Goal: Information Seeking & Learning: Learn about a topic

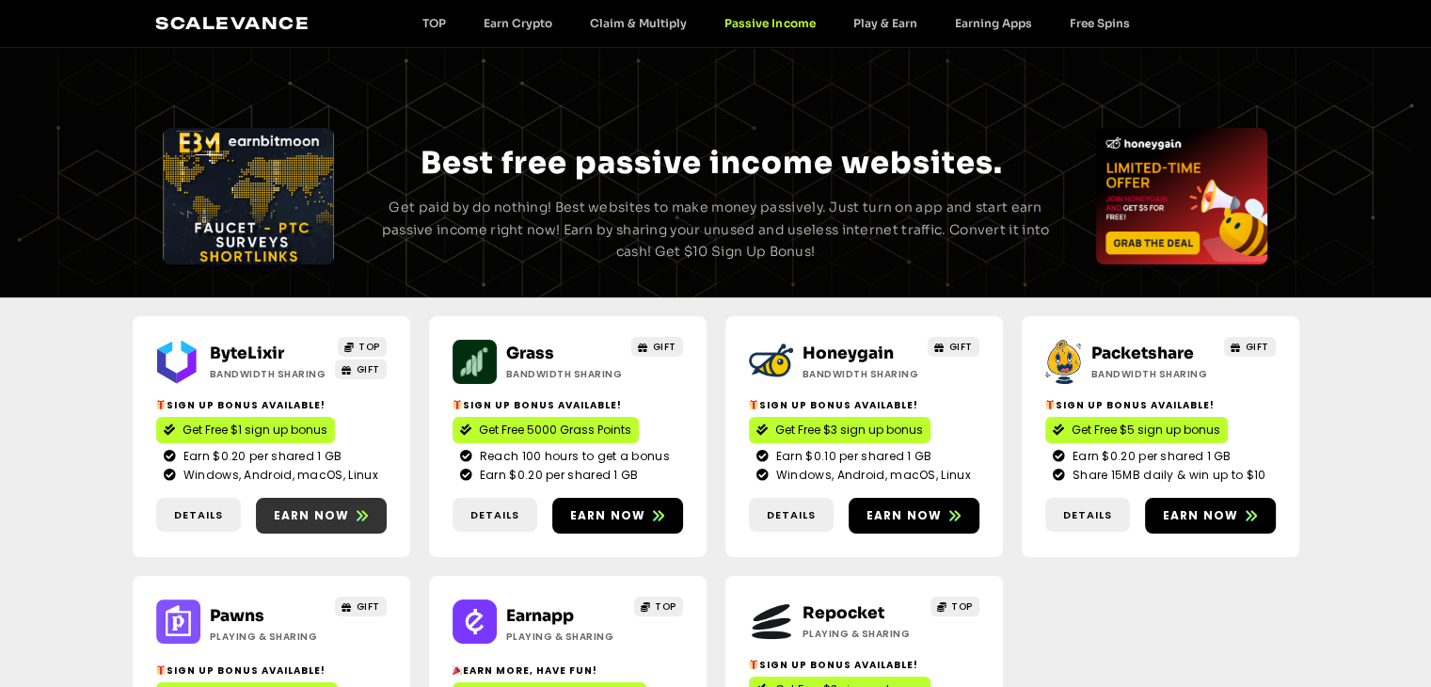
click at [319, 511] on span "Earn now" at bounding box center [312, 515] width 76 height 17
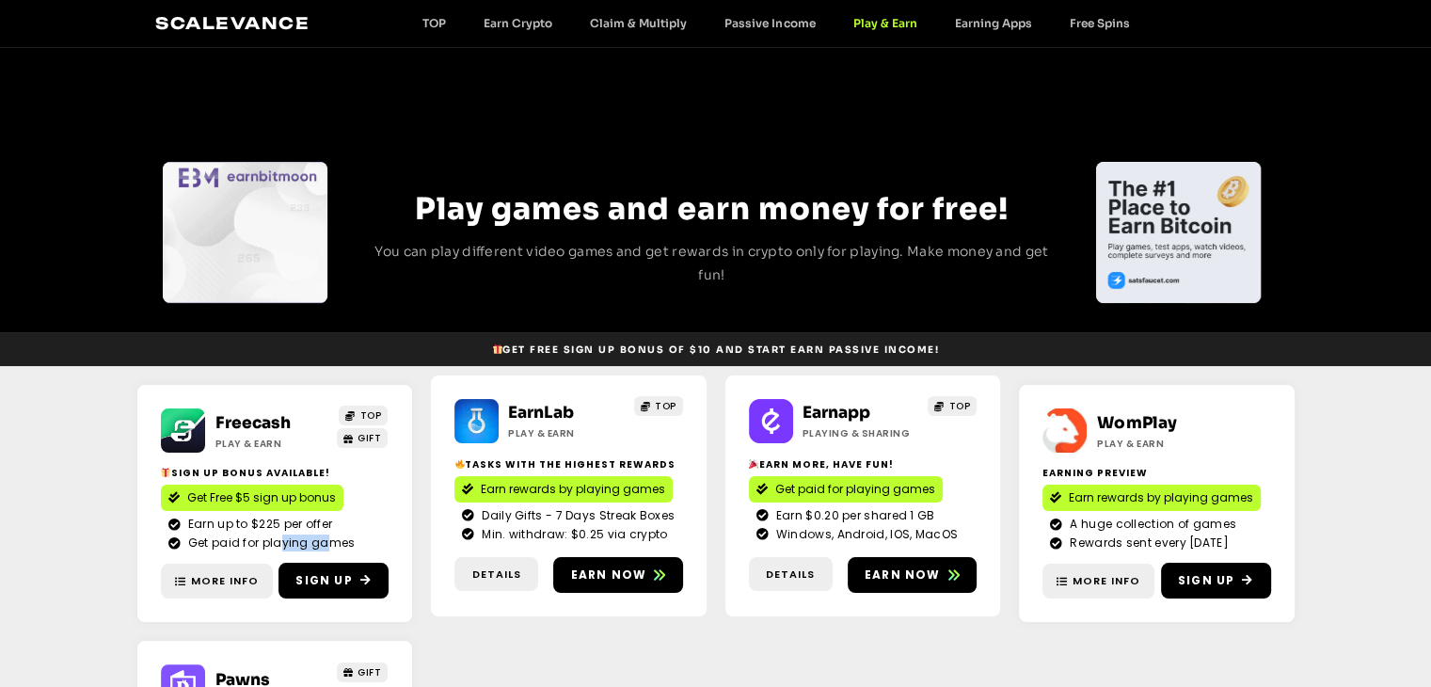
click at [279, 542] on span "Get paid for playing games" at bounding box center [270, 543] width 172 height 17
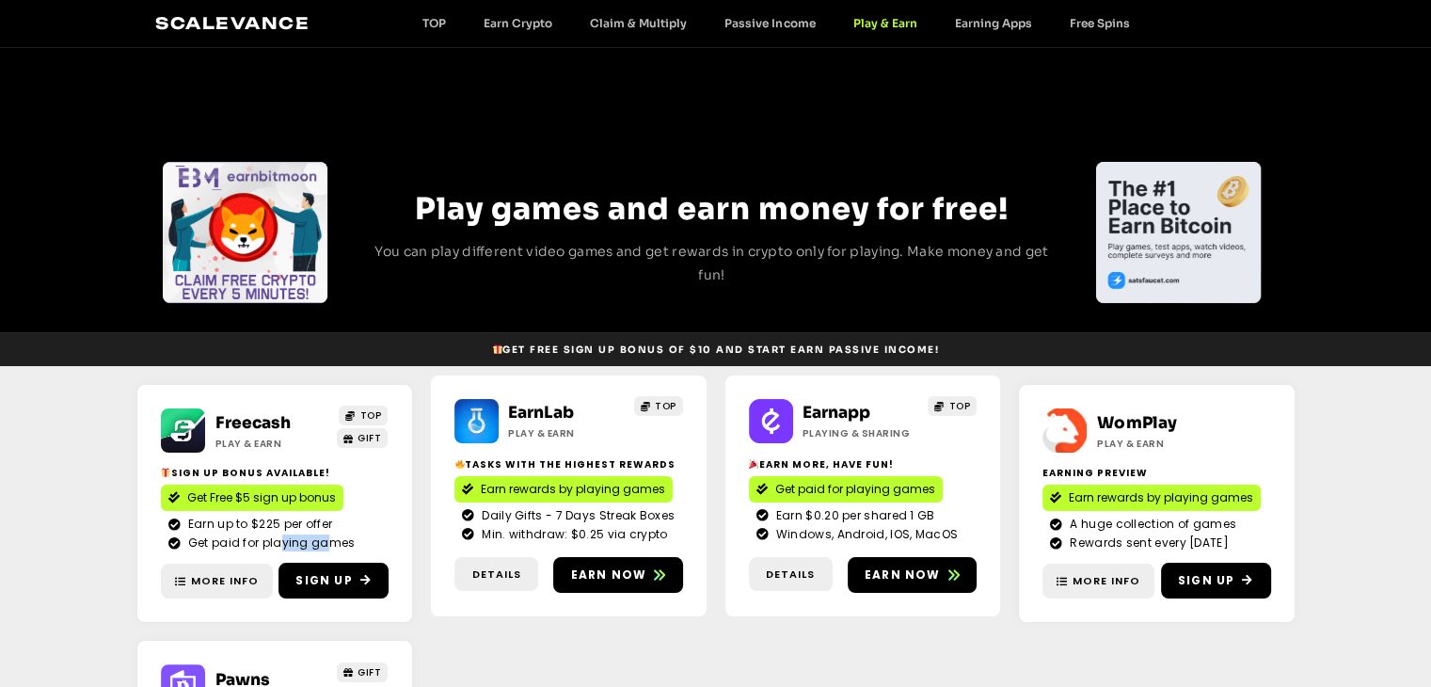
click at [288, 511] on link "Get Free $5 sign up bonus" at bounding box center [252, 498] width 183 height 26
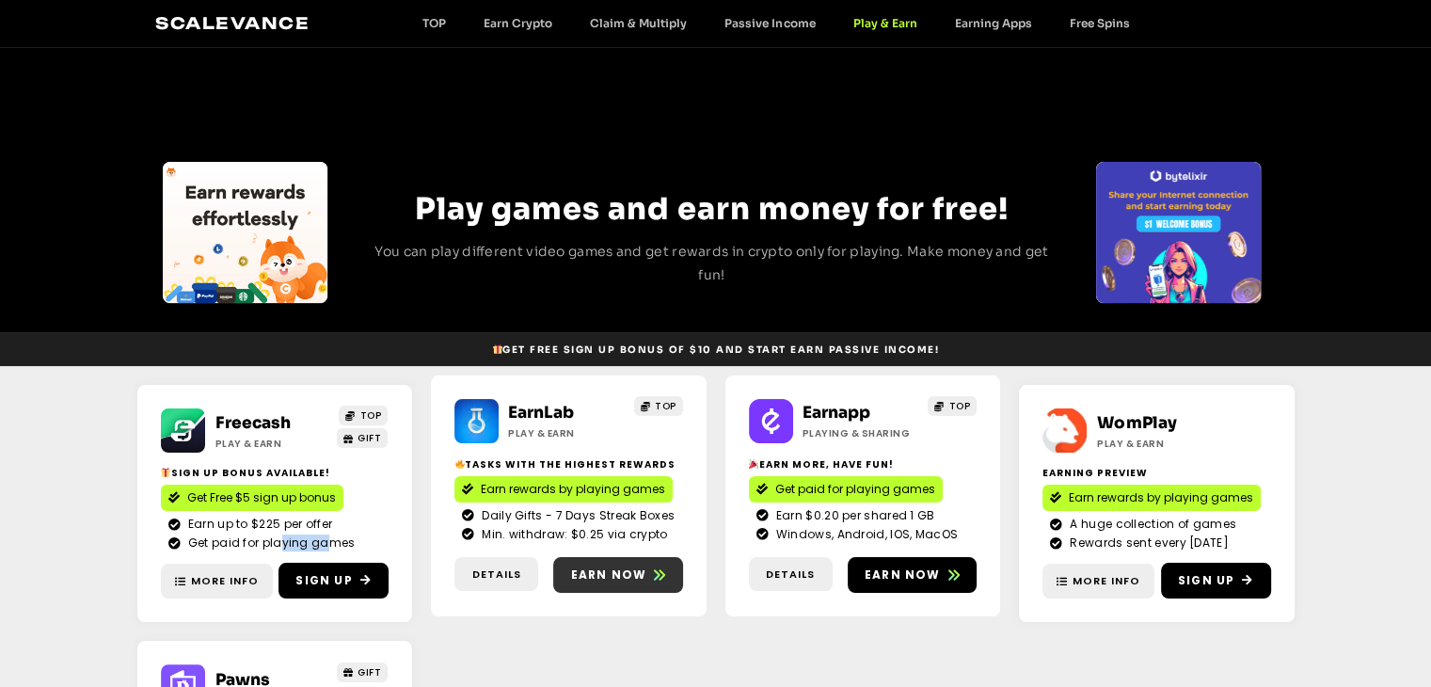
click at [648, 590] on link "Earn now" at bounding box center [618, 575] width 130 height 36
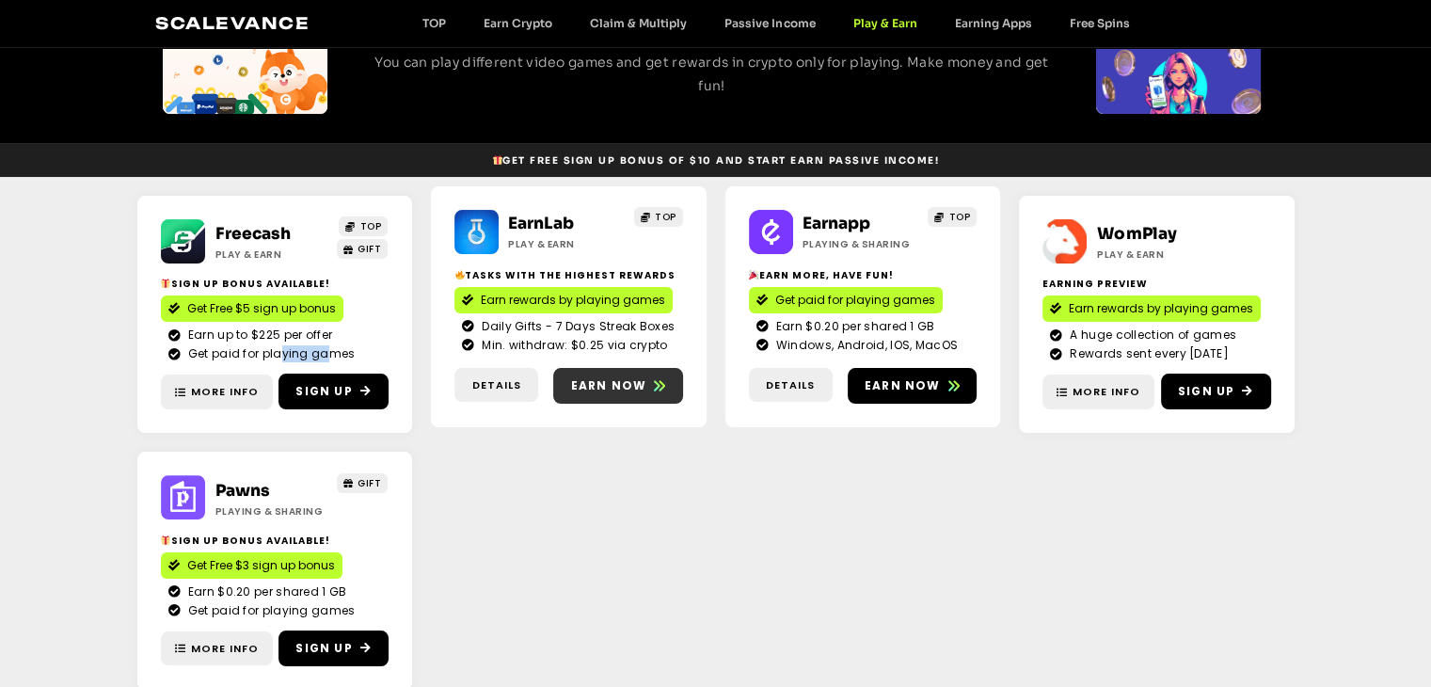
scroll to position [188, 0]
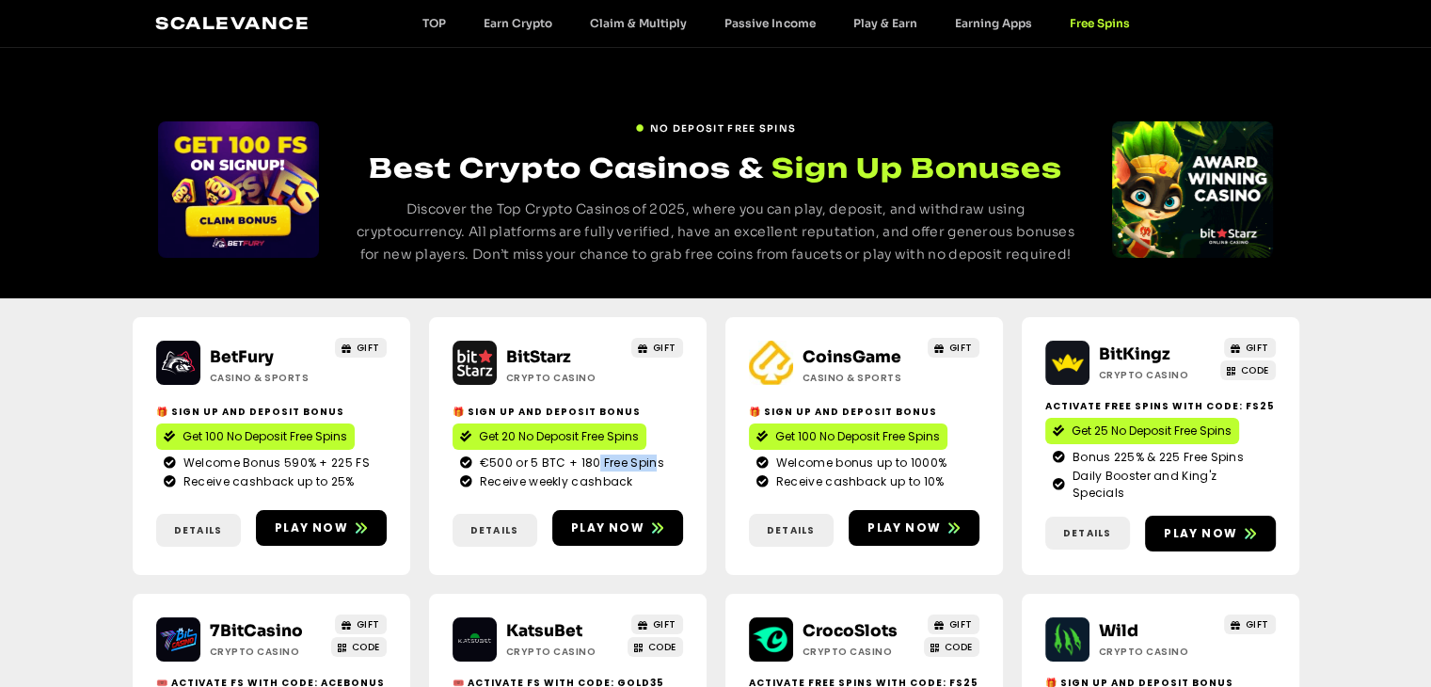
drag, startPoint x: 590, startPoint y: 459, endPoint x: 645, endPoint y: 459, distance: 54.6
click at [644, 459] on span "€500 or 5 BTC + 180 Free Spins" at bounding box center [569, 463] width 189 height 17
click at [642, 462] on span "€500 or 5 BTC + 180 Free Spins" at bounding box center [569, 463] width 189 height 17
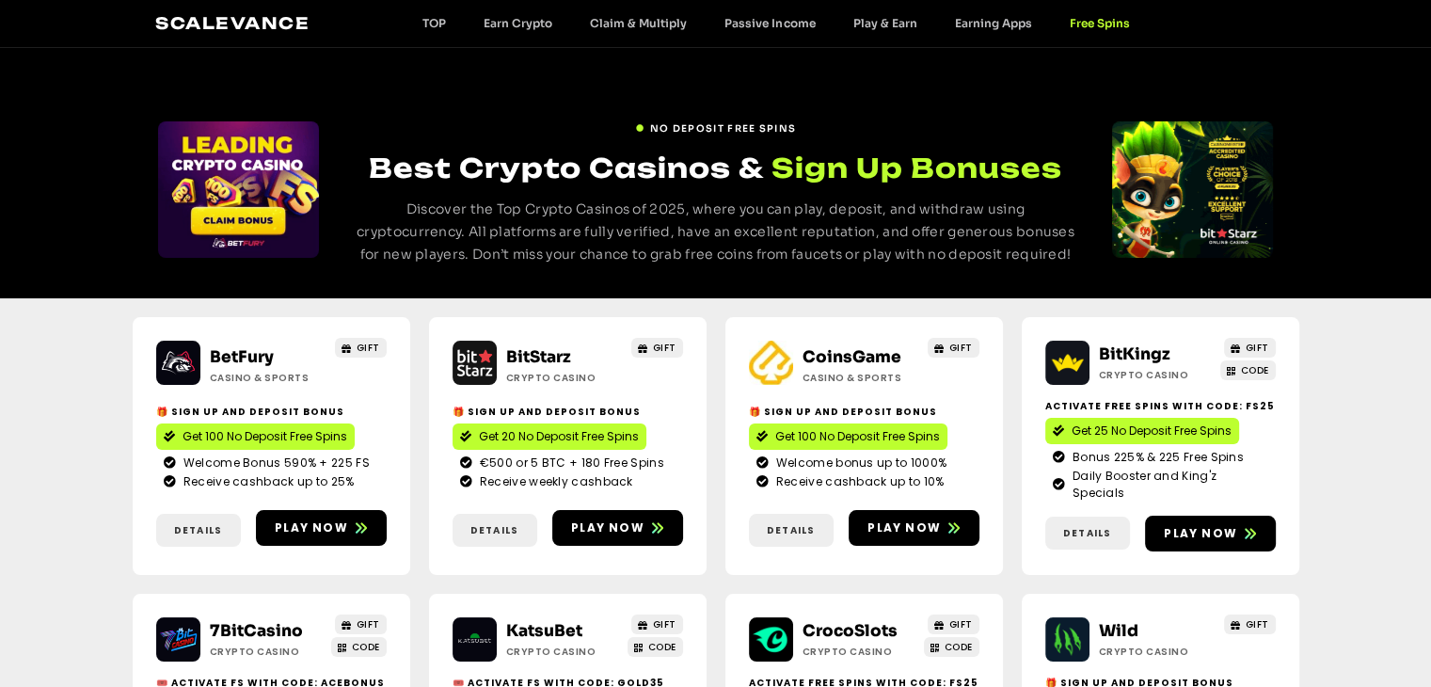
click at [557, 477] on span "Receive weekly cashback" at bounding box center [554, 481] width 158 height 17
